Goal: Navigation & Orientation: Find specific page/section

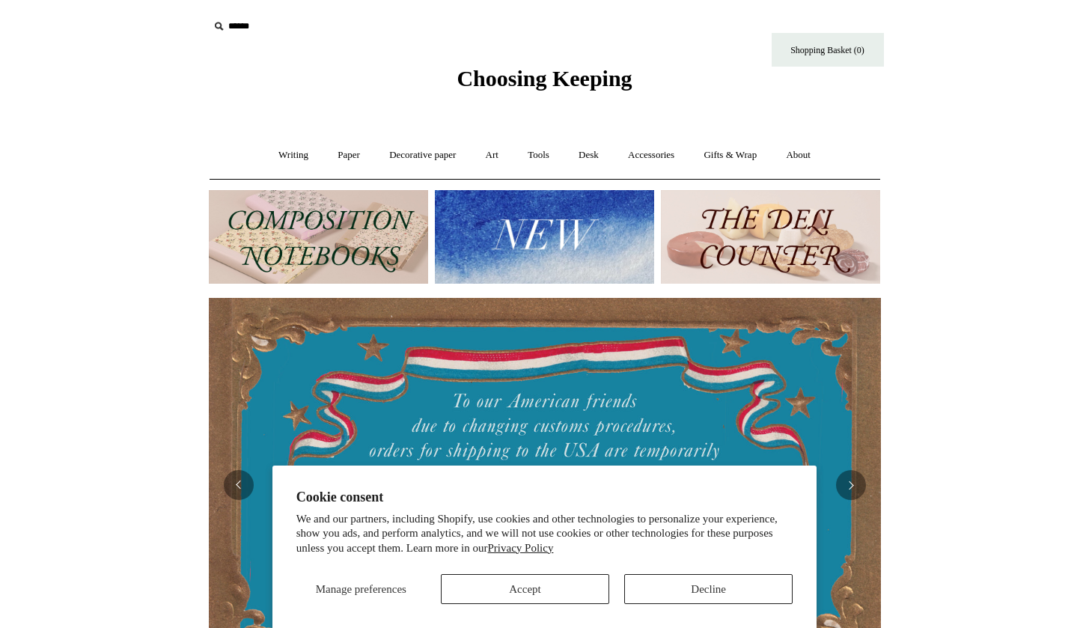
click at [483, 582] on button "Accept" at bounding box center [525, 589] width 168 height 30
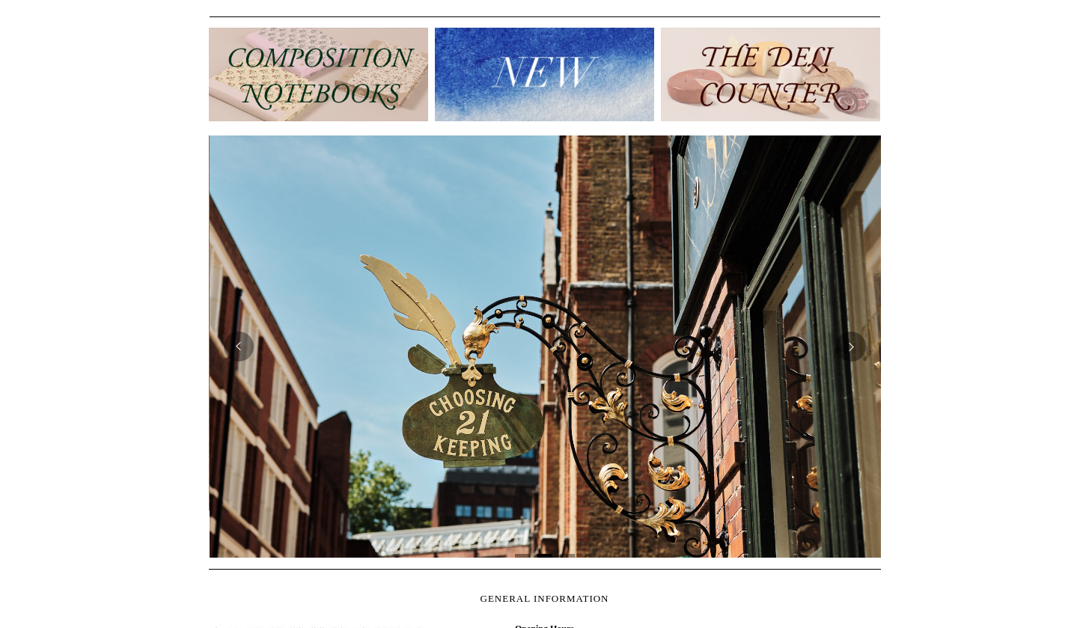
scroll to position [0, 672]
click at [245, 347] on button "Previous" at bounding box center [239, 347] width 30 height 30
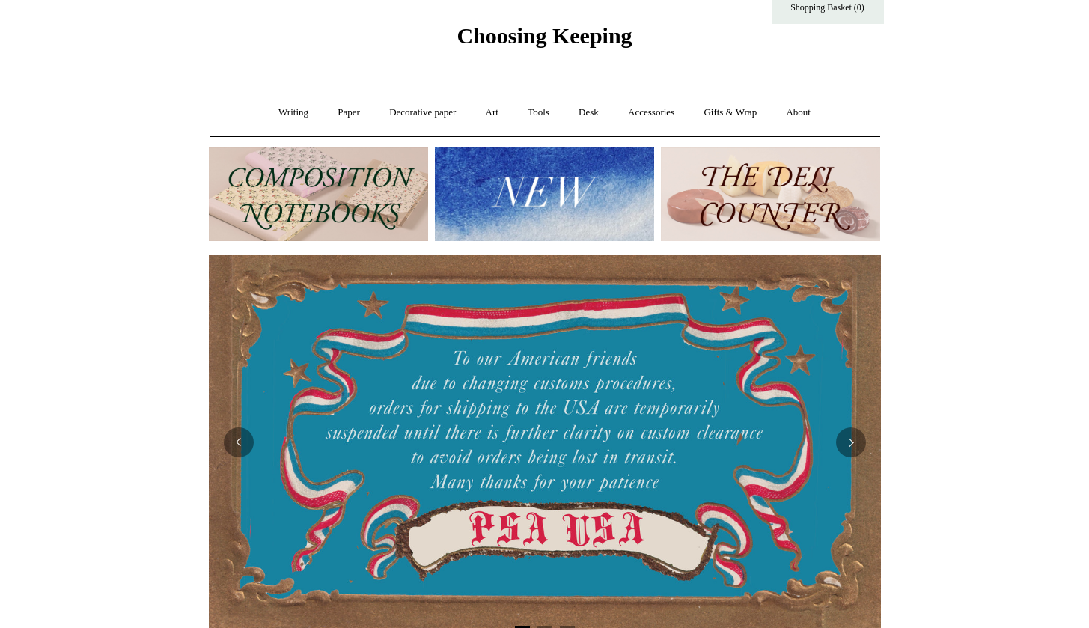
scroll to position [43, 0]
click at [446, 194] on img at bounding box center [544, 194] width 219 height 94
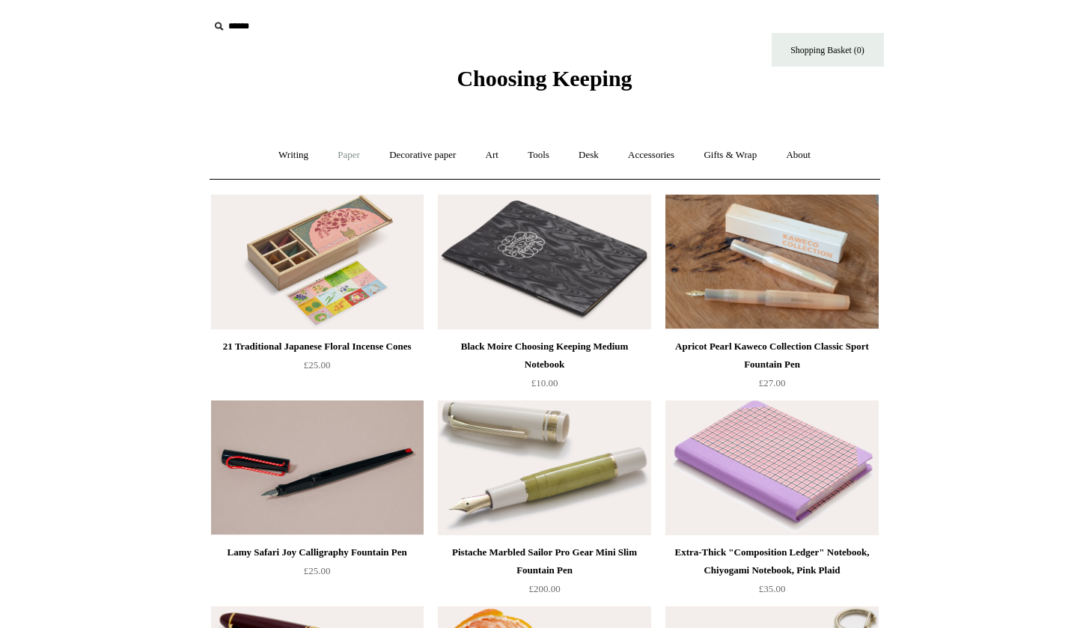
click at [329, 154] on link "Paper +" at bounding box center [348, 155] width 49 height 40
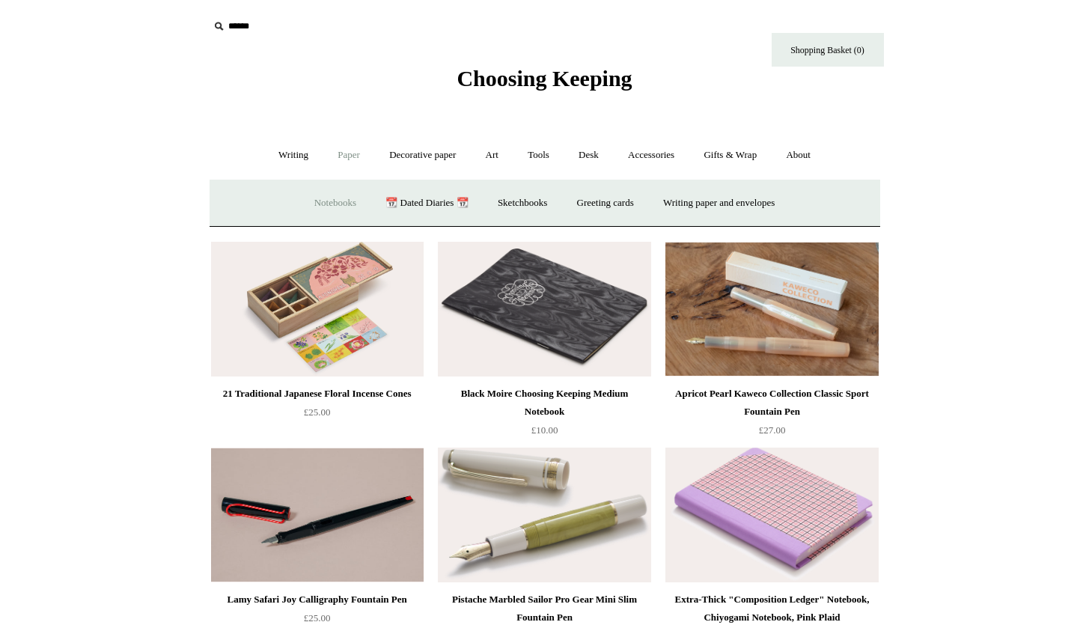
click at [335, 206] on link "Notebooks +" at bounding box center [335, 203] width 69 height 40
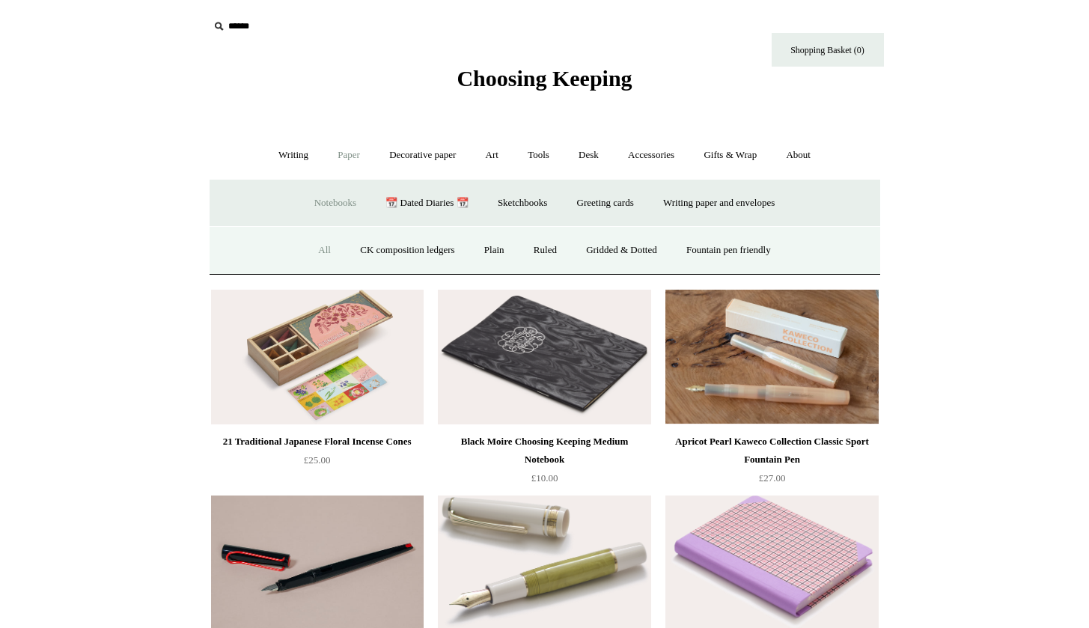
click at [315, 246] on link "All" at bounding box center [325, 251] width 40 height 40
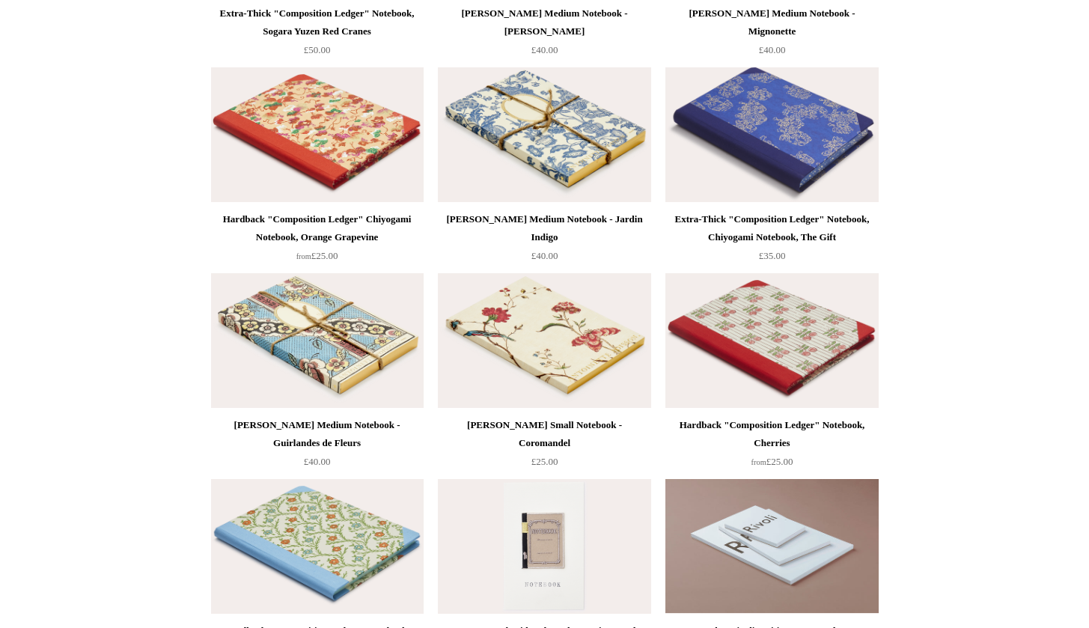
scroll to position [7745, 0]
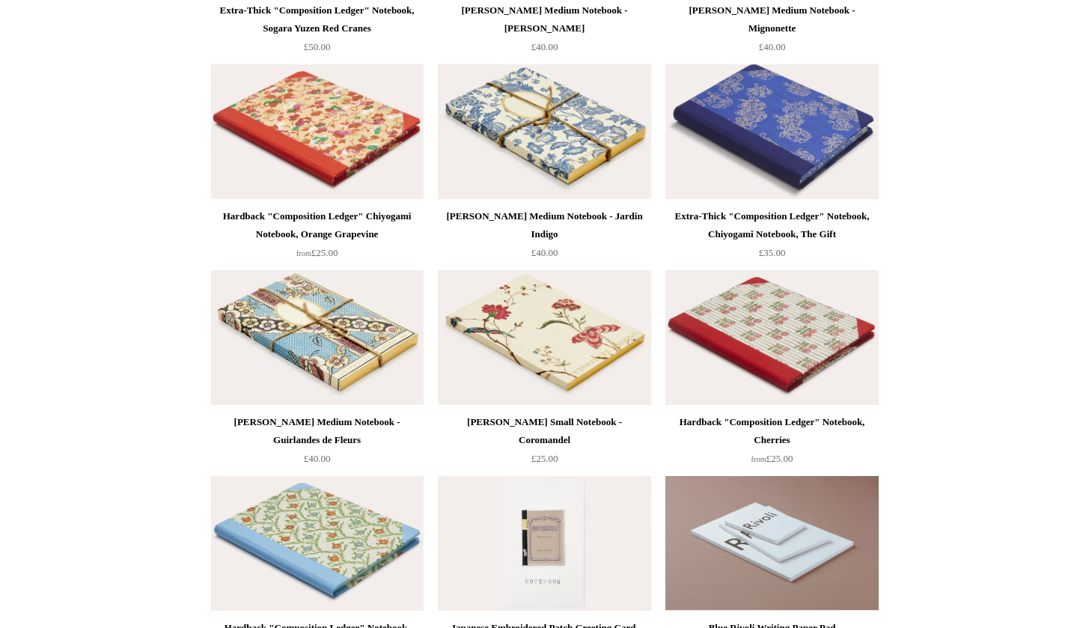
click at [747, 350] on img at bounding box center [771, 337] width 213 height 135
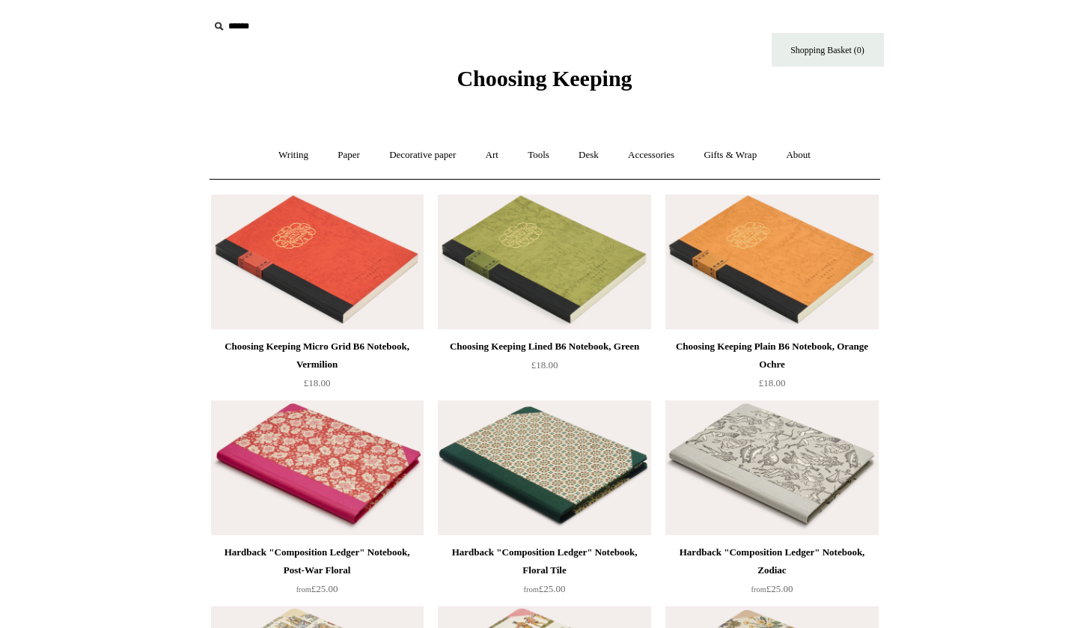
scroll to position [0, 0]
click at [498, 152] on link "Art +" at bounding box center [492, 155] width 40 height 40
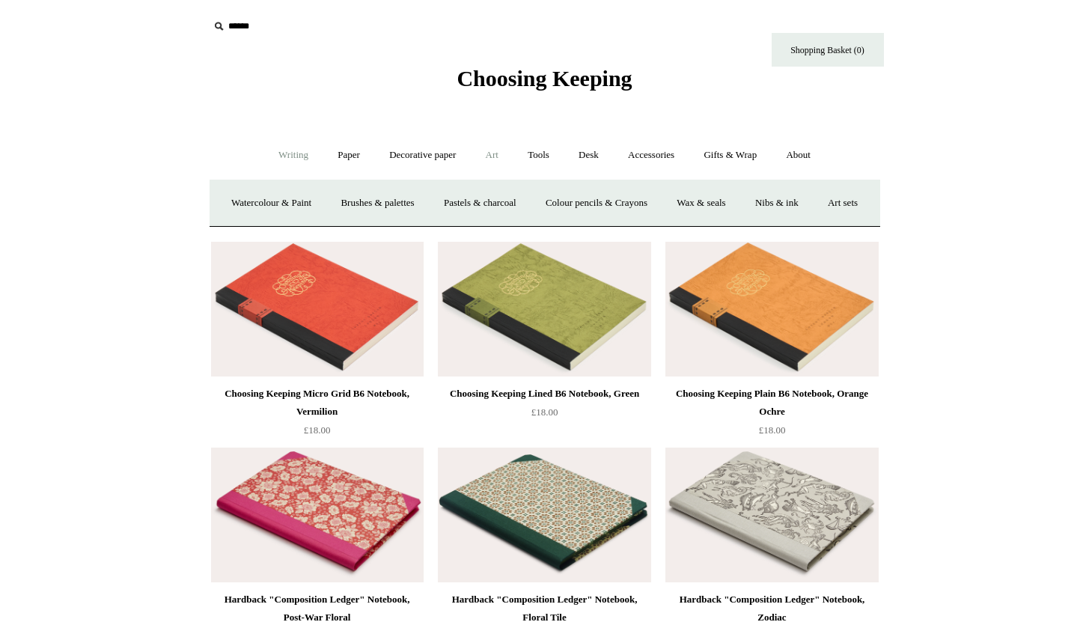
click at [299, 163] on link "Writing +" at bounding box center [293, 155] width 57 height 40
click at [293, 151] on link "Writing -" at bounding box center [293, 155] width 57 height 40
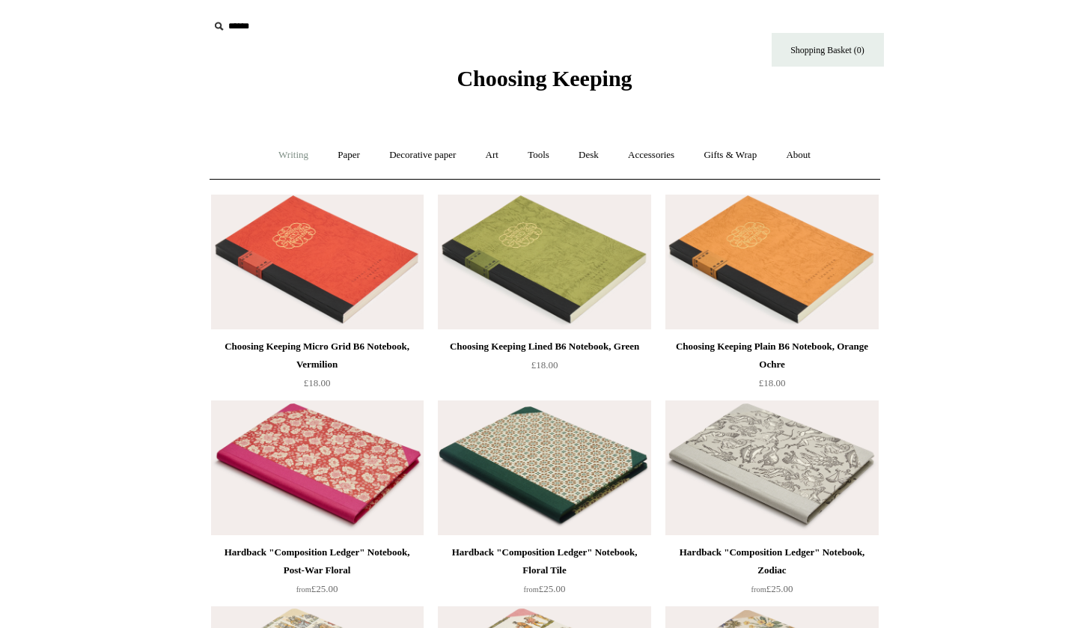
click at [293, 151] on link "Writing +" at bounding box center [293, 155] width 57 height 40
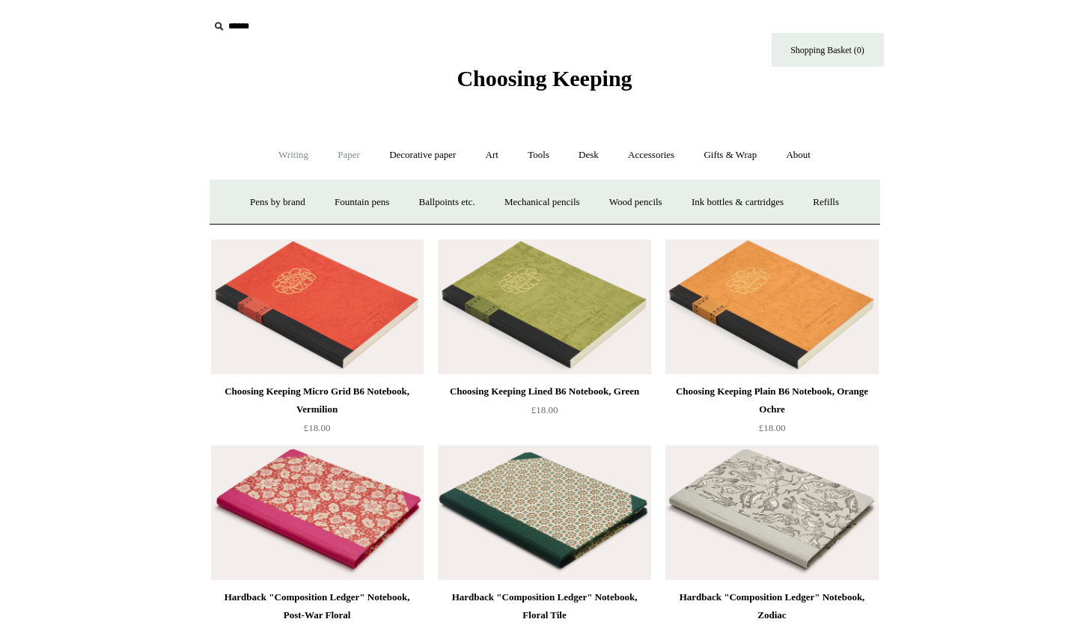
click at [328, 151] on link "Paper +" at bounding box center [348, 155] width 49 height 40
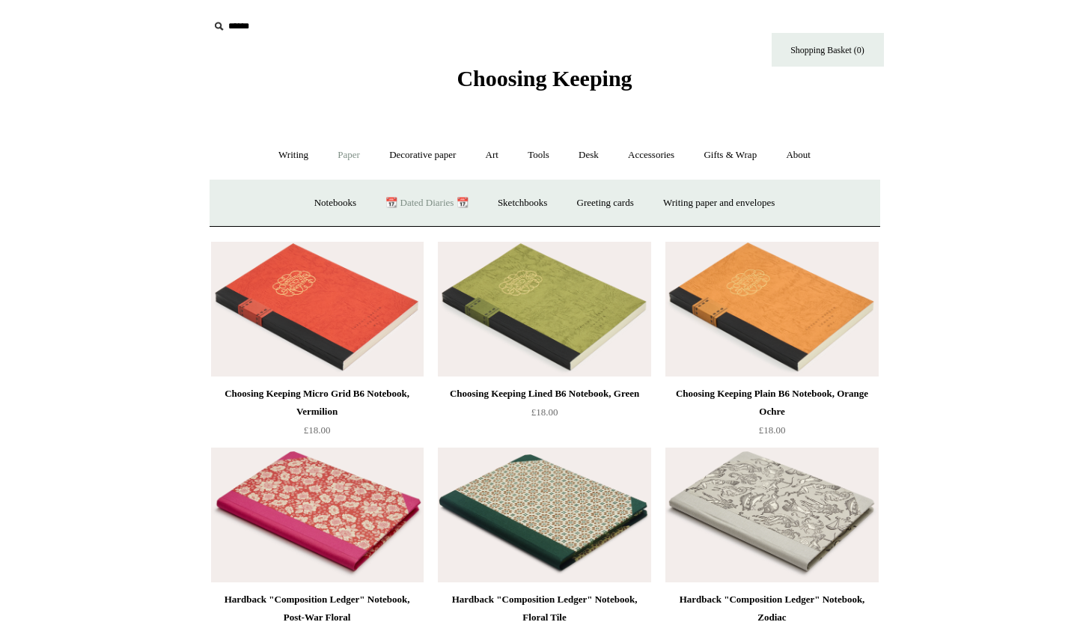
click at [389, 198] on link "📆 Dated Diaries 📆" at bounding box center [426, 203] width 109 height 40
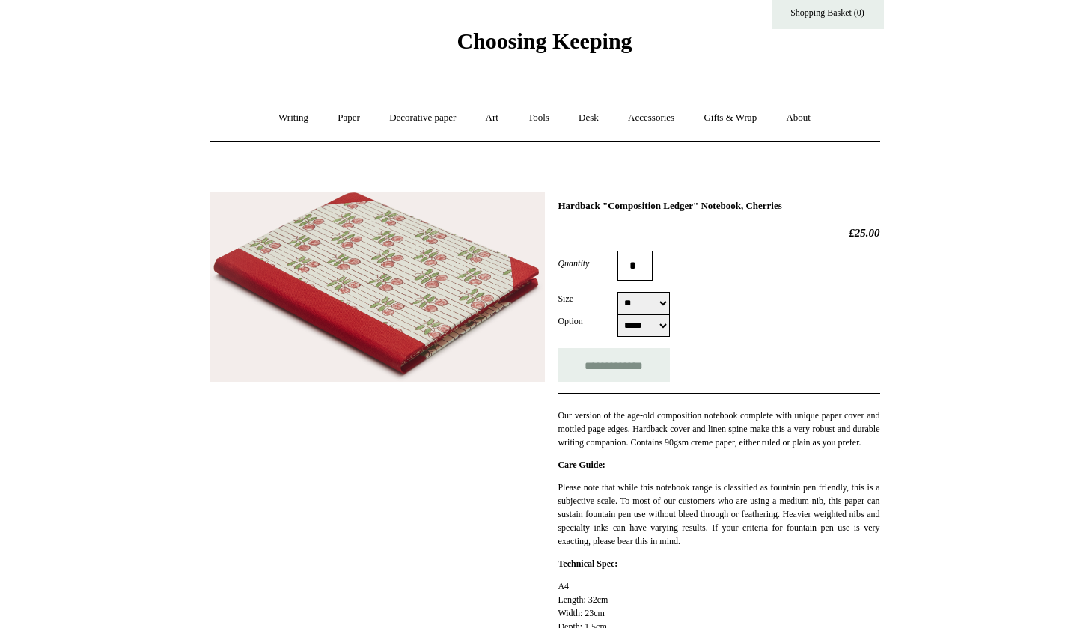
scroll to position [52, 0]
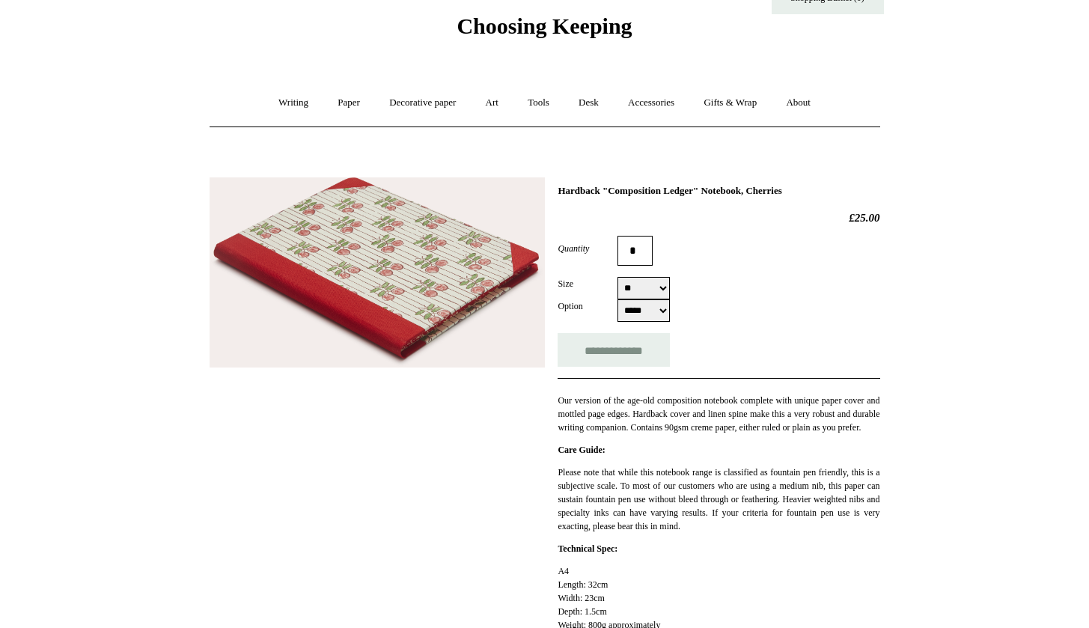
select select "*****"
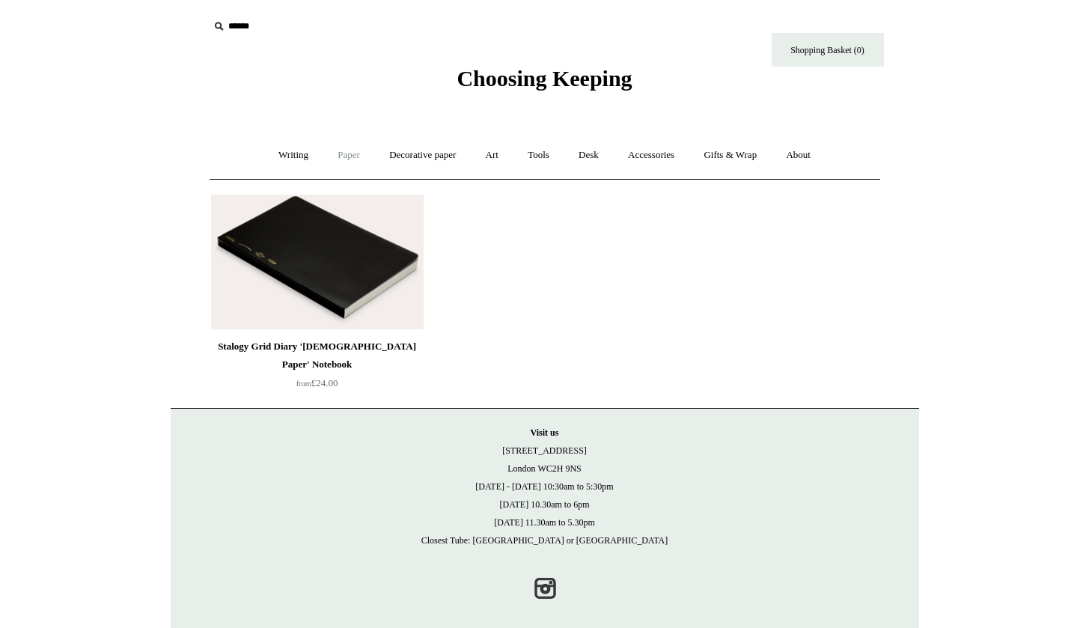
click at [355, 152] on link "Paper +" at bounding box center [348, 155] width 49 height 40
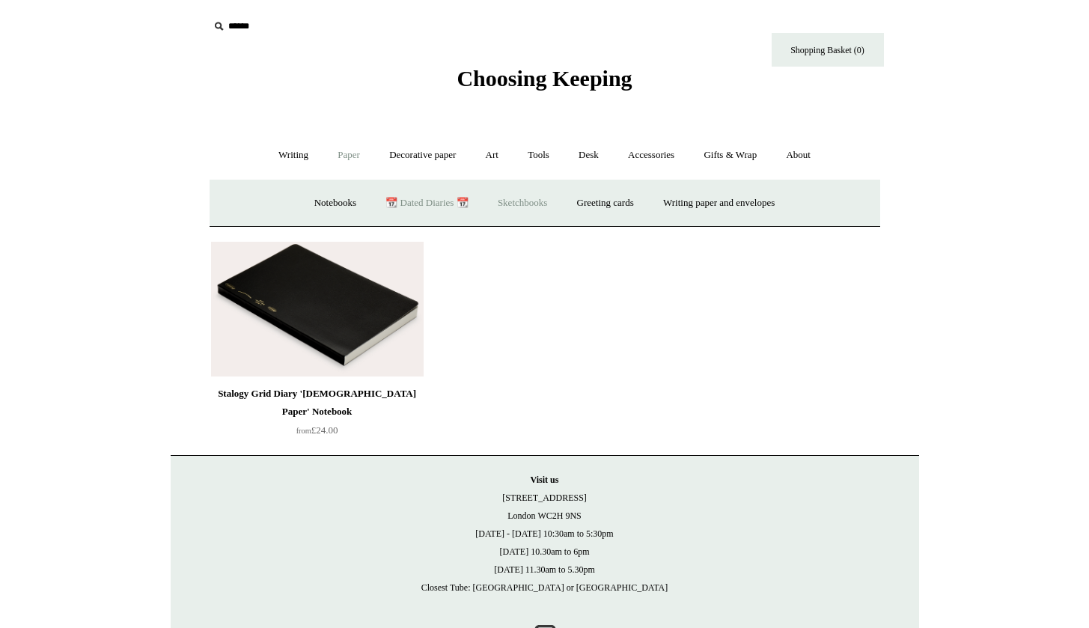
click at [522, 201] on link "Sketchbooks +" at bounding box center [522, 203] width 76 height 40
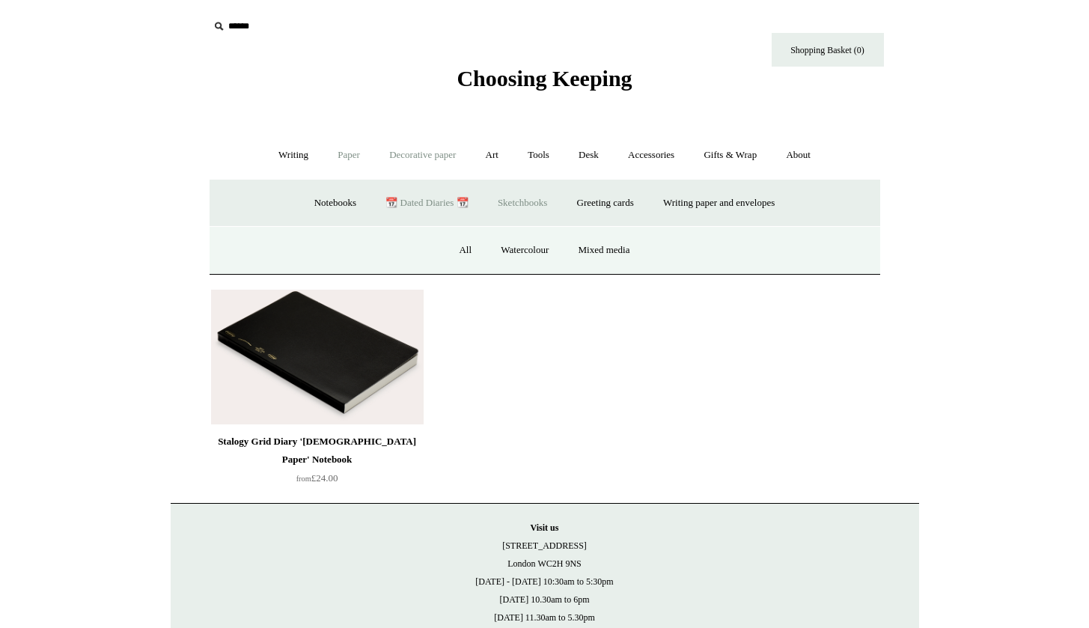
click at [452, 156] on link "Decorative paper +" at bounding box center [423, 155] width 94 height 40
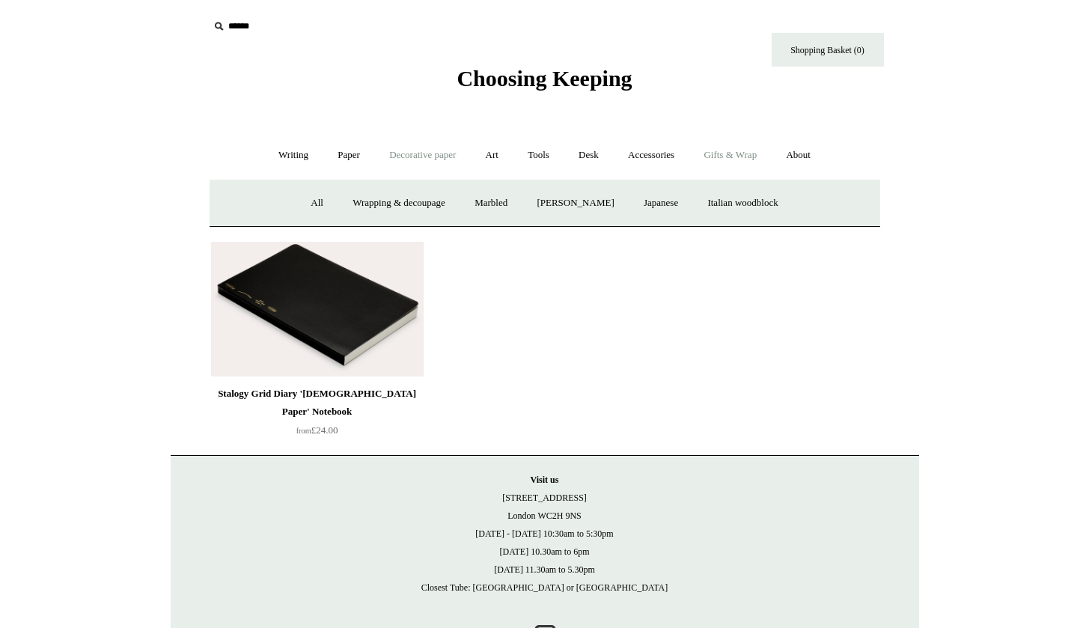
click at [757, 153] on link "Gifts & Wrap +" at bounding box center [730, 155] width 80 height 40
click at [669, 159] on link "Accessories +" at bounding box center [650, 155] width 73 height 40
click at [300, 200] on link "Personal Accessories +" at bounding box center [290, 203] width 109 height 40
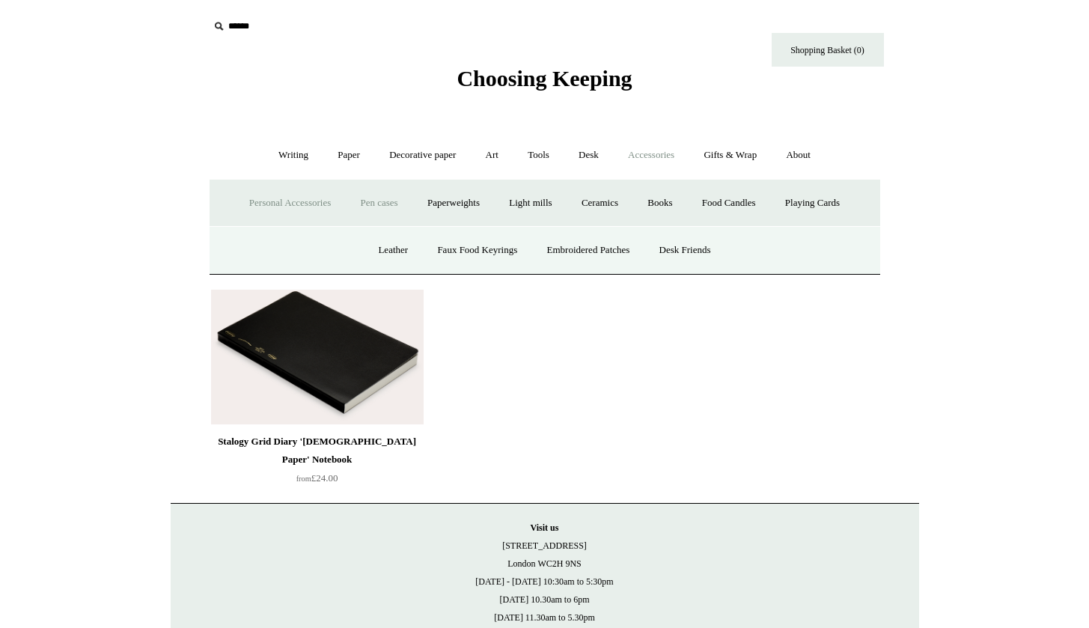
click at [368, 196] on link "Pen cases" at bounding box center [379, 203] width 64 height 40
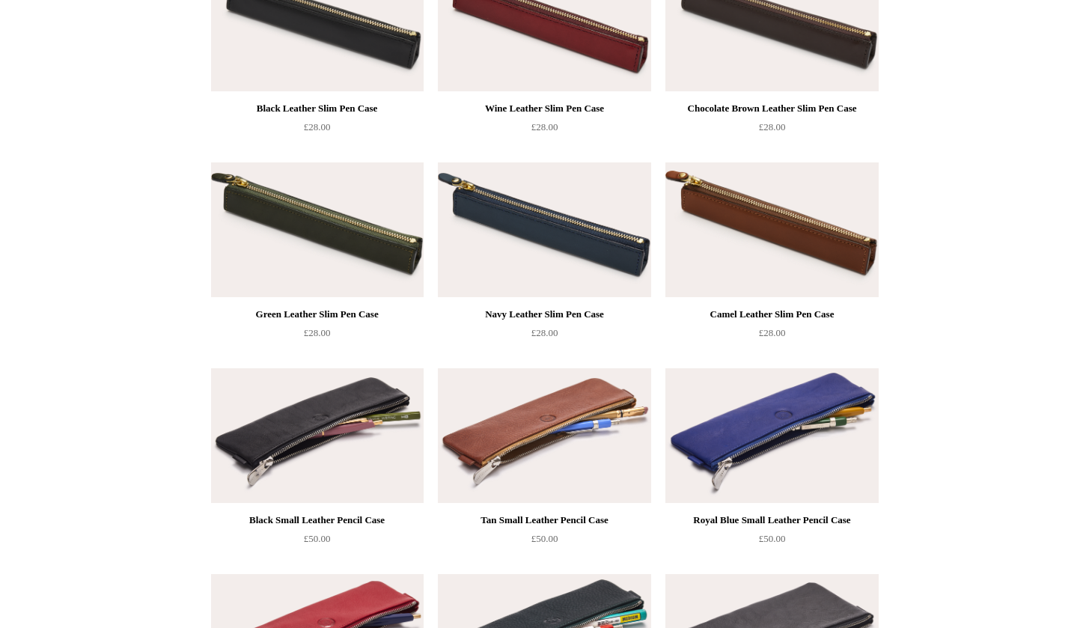
scroll to position [510, 0]
